Goal: Book appointment/travel/reservation

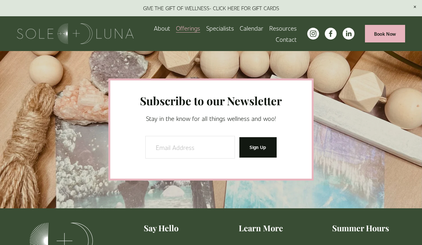
click at [256, 28] on link "Calendar" at bounding box center [252, 28] width 24 height 11
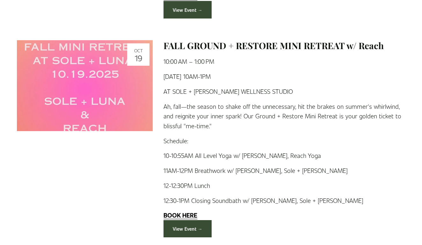
scroll to position [1098, 0]
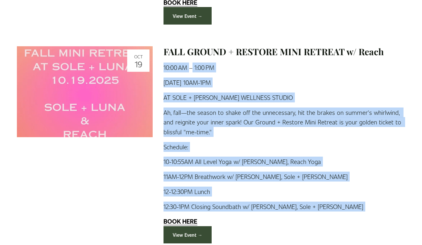
drag, startPoint x: 164, startPoint y: 55, endPoint x: 311, endPoint y: 199, distance: 205.6
click at [311, 199] on div "FALL GROUND + RESTORE MINI RETREAT w/ Reach [DATE] 10:00 AM 1:00 PM Google Cale…" at bounding box center [279, 144] width 253 height 197
copy div "10:00 AM 1:00 PM Google Calendar ICS [DATE] 10AM-1PM AT SOLE + [PERSON_NAME] WE…"
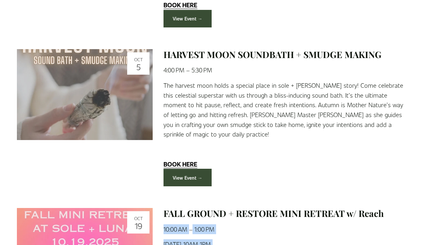
scroll to position [940, 0]
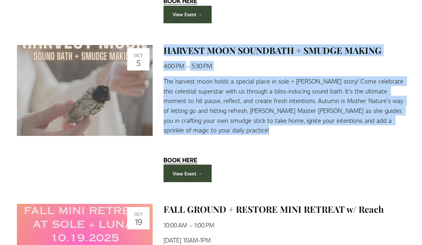
drag, startPoint x: 163, startPoint y: 41, endPoint x: 222, endPoint y: 127, distance: 104.3
click at [222, 127] on div "HARVEST MOON SOUNDBATH + SMUDGE MAKING [DATE] 4:00 PM 5:30 PM Google Calendar I…" at bounding box center [279, 113] width 253 height 137
copy div "HARVEST MOON SOUNDBATH + SMUDGE MAKING [DATE] 4:00 PM 5:30 PM Google Calendar I…"
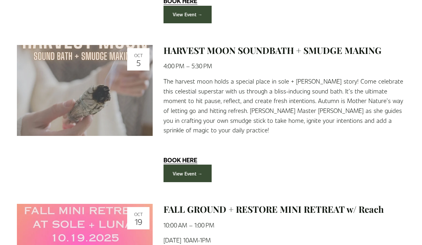
click at [43, 149] on article "[DATE] HARVEST MOON SOUNDBATH + SMUDGE MAKING [DATE] 4:00 PM 5:30 PM Google Cal…" at bounding box center [211, 113] width 388 height 137
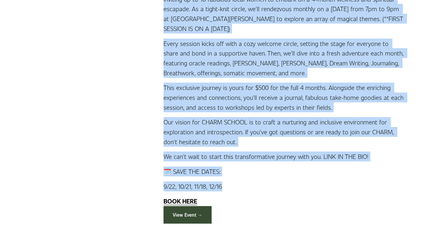
scroll to position [740, 0]
drag, startPoint x: 164, startPoint y: 114, endPoint x: 267, endPoint y: 184, distance: 124.3
click at [267, 184] on div "CHARM SCHOOL 2025 Tuesday, September 30, 2025 7:00 PM 9:00 PM Google Calendar I…" at bounding box center [279, 48] width 253 height 349
copy div "7:00 PM 9:00 PM Google Calendar ICS CHARM: A Dazzling Flock of Hummingbirds HUM…"
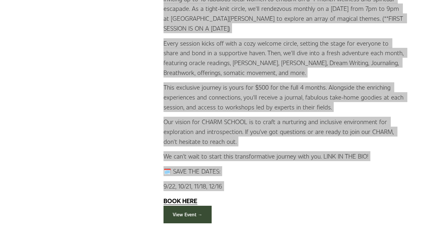
drag, startPoint x: 371, startPoint y: 243, endPoint x: 413, endPoint y: 101, distance: 148.1
click at [413, 101] on div "[DATE] WABI SABI ASTRO + TAROT POP-UP [DATE] 10:00 AM 3:30 PM Google Calendar I…" at bounding box center [211, 24] width 422 height 1207
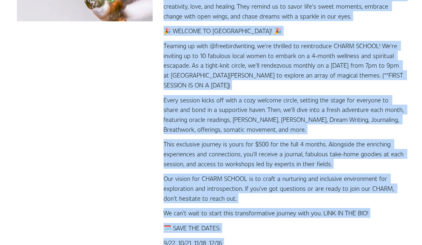
scroll to position [600, 0]
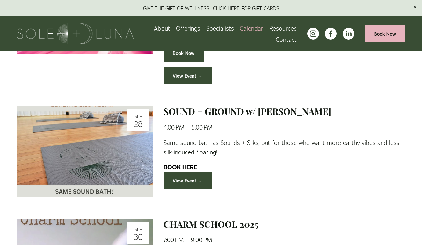
scroll to position [364, 0]
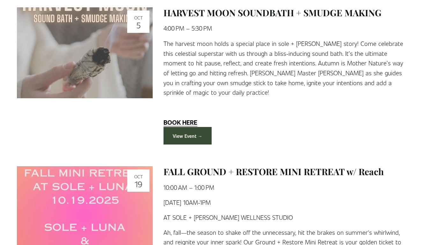
scroll to position [975, 0]
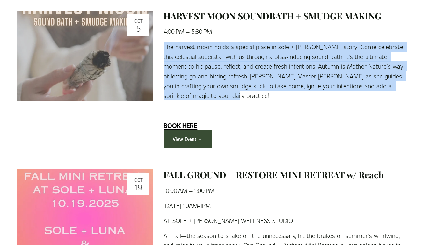
drag, startPoint x: 164, startPoint y: 36, endPoint x: 212, endPoint y: 85, distance: 68.5
click at [212, 85] on p "The harvest moon holds a special place in sole + [PERSON_NAME] story! Come cele…" at bounding box center [285, 71] width 242 height 59
copy p "The harvest moon holds a special place in sole + [PERSON_NAME] story! Come cele…"
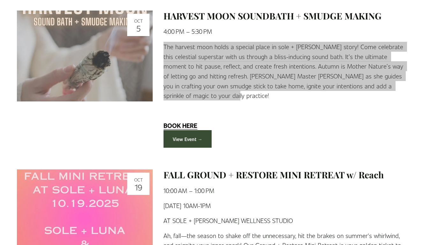
drag, startPoint x: 379, startPoint y: 238, endPoint x: 411, endPoint y: 45, distance: 195.8
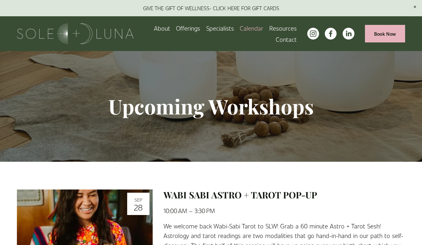
scroll to position [0, 0]
